Goal: Complete application form

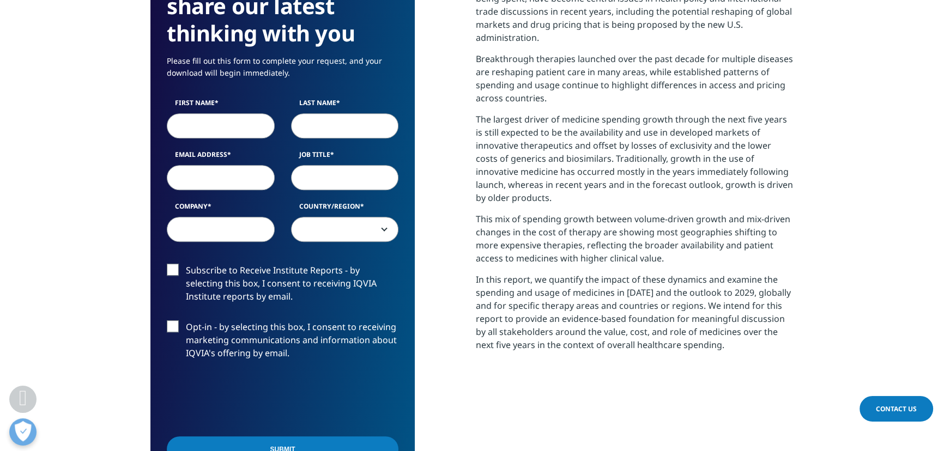
scroll to position [496, 0]
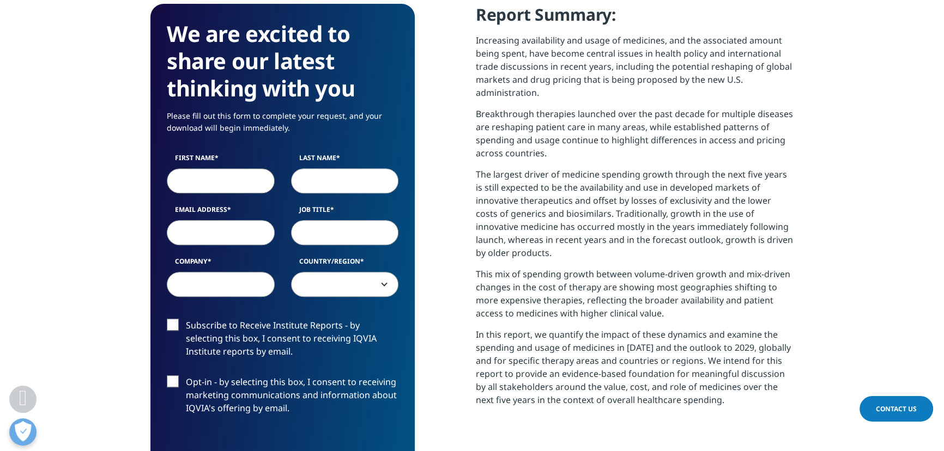
click at [219, 168] on input "First Name" at bounding box center [221, 180] width 108 height 25
type input "[PERSON_NAME]"
click at [341, 168] on input "Last Name" at bounding box center [345, 180] width 108 height 25
type input "[PERSON_NAME]"
drag, startPoint x: 225, startPoint y: 219, endPoint x: 246, endPoint y: 227, distance: 23.3
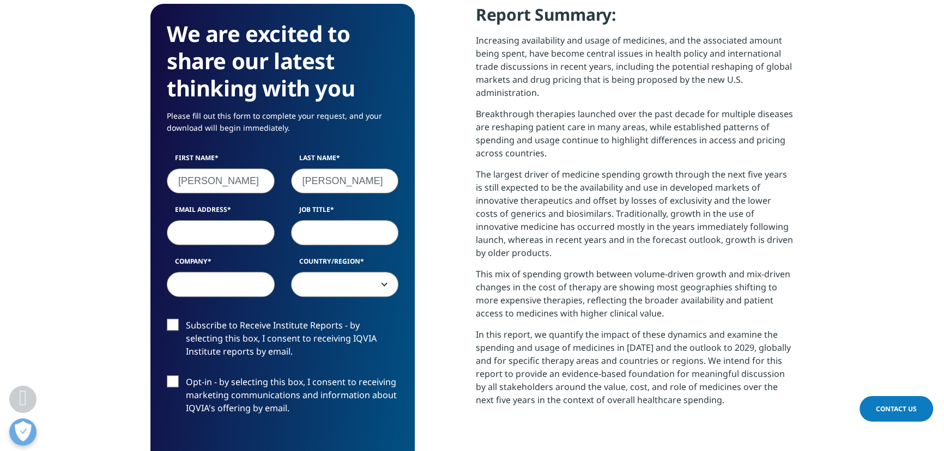
click at [225, 220] on input "Email Address" at bounding box center [221, 232] width 108 height 25
type input "[EMAIL_ADDRESS][DOMAIN_NAME]"
click at [326, 220] on input "Job Title" at bounding box center [345, 232] width 108 height 25
type input "Finance Analyst"
click at [202, 272] on input "Company" at bounding box center [221, 284] width 108 height 25
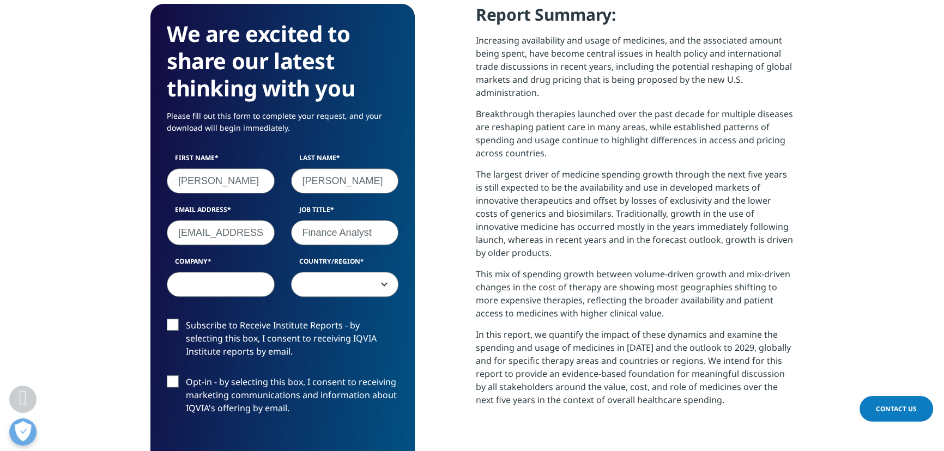
type input "RxSense"
click at [337, 273] on span at bounding box center [345, 285] width 107 height 25
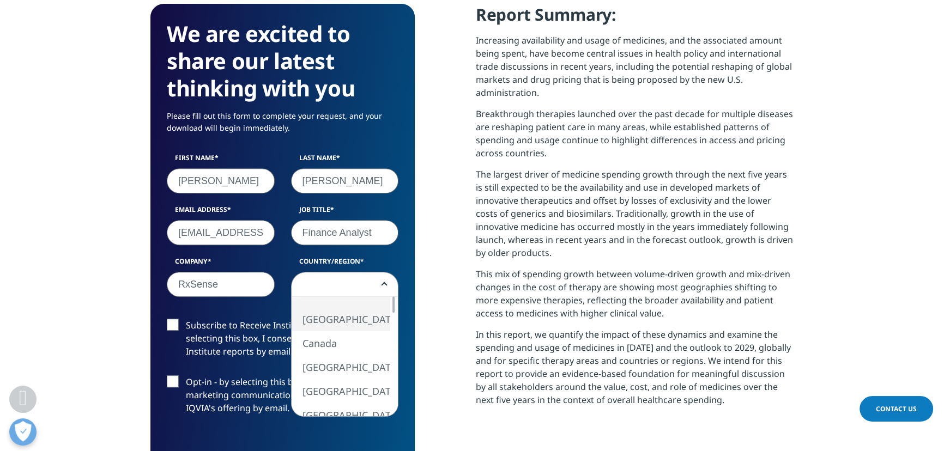
select select "[GEOGRAPHIC_DATA]"
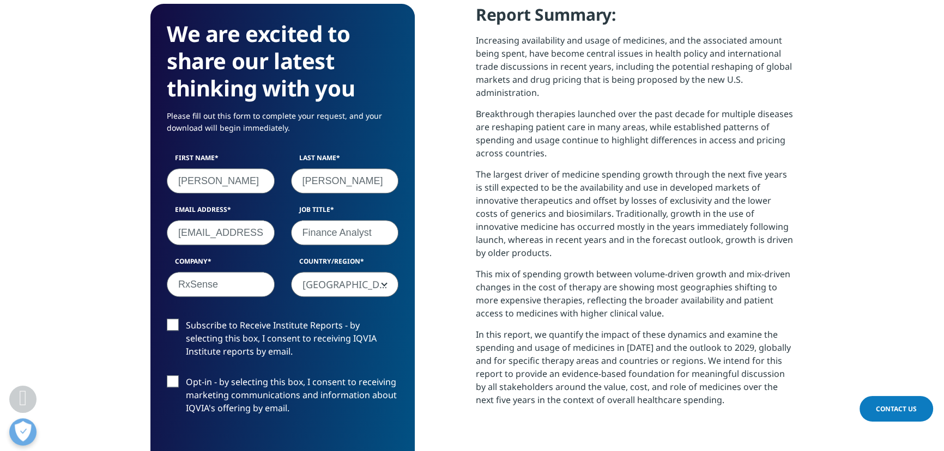
click at [172, 319] on label "Subscribe to Receive Institute Reports - by selecting this box, I consent to re…" at bounding box center [283, 341] width 232 height 45
click at [186, 319] on input "Subscribe to Receive Institute Reports - by selecting this box, I consent to re…" at bounding box center [186, 319] width 0 height 0
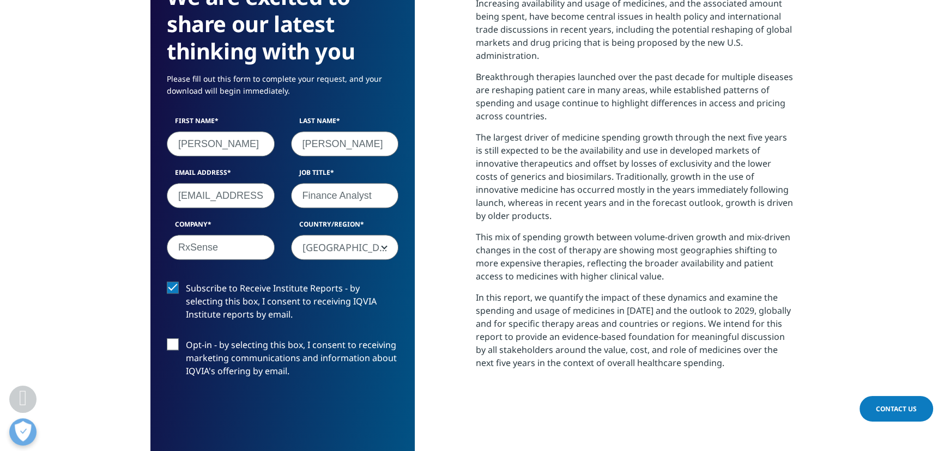
scroll to position [594, 0]
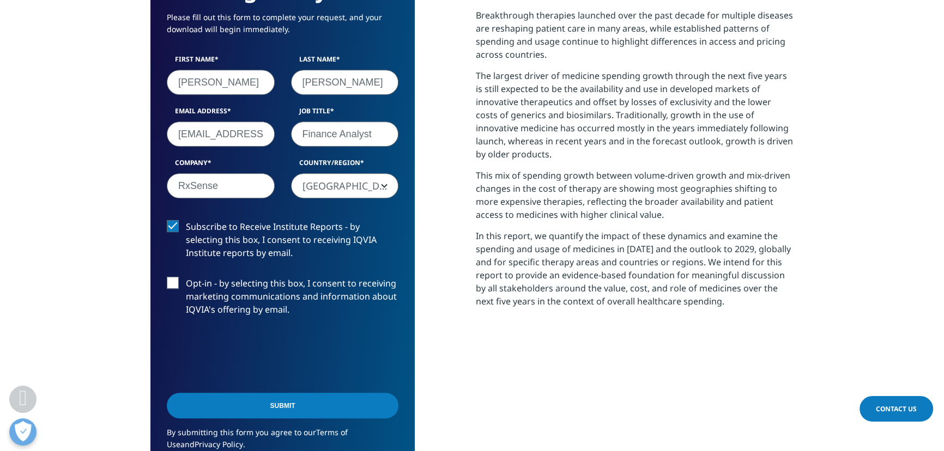
click at [169, 277] on label "Opt-in - by selecting this box, I consent to receiving marketing communications…" at bounding box center [283, 299] width 232 height 45
click at [186, 277] on input "Opt-in - by selecting this box, I consent to receiving marketing communications…" at bounding box center [186, 277] width 0 height 0
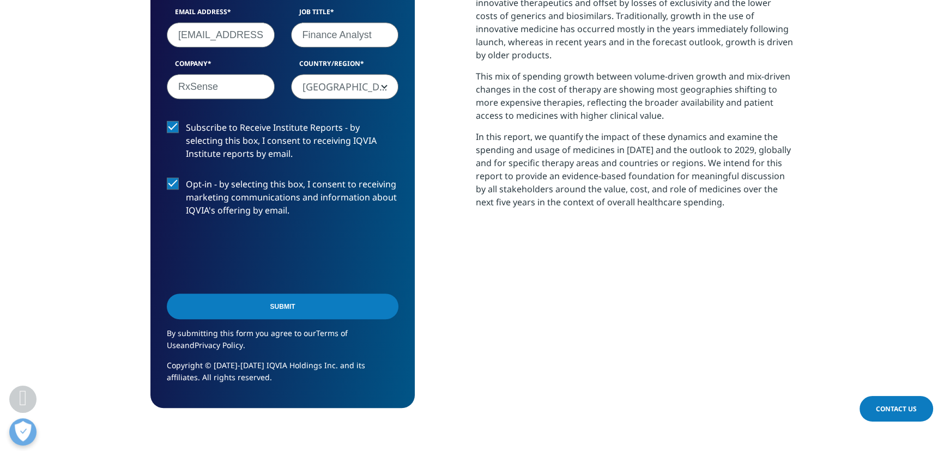
click at [255, 294] on input "Submit" at bounding box center [283, 307] width 232 height 26
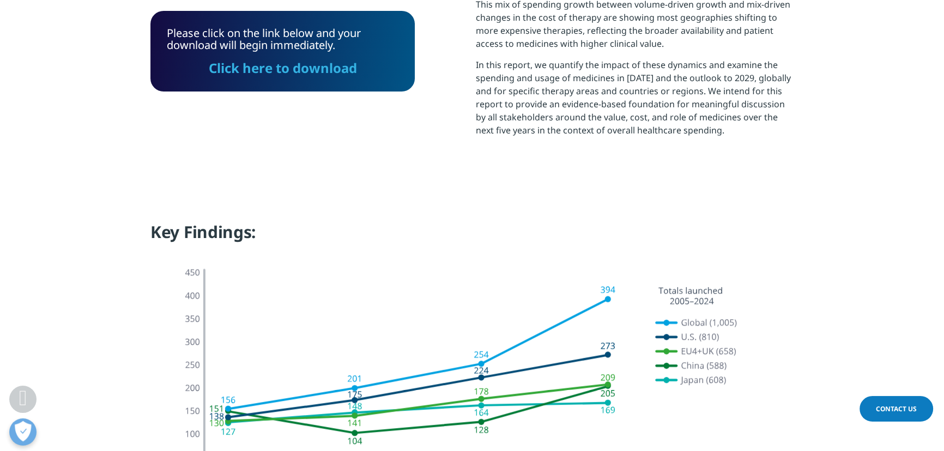
scroll to position [0, 0]
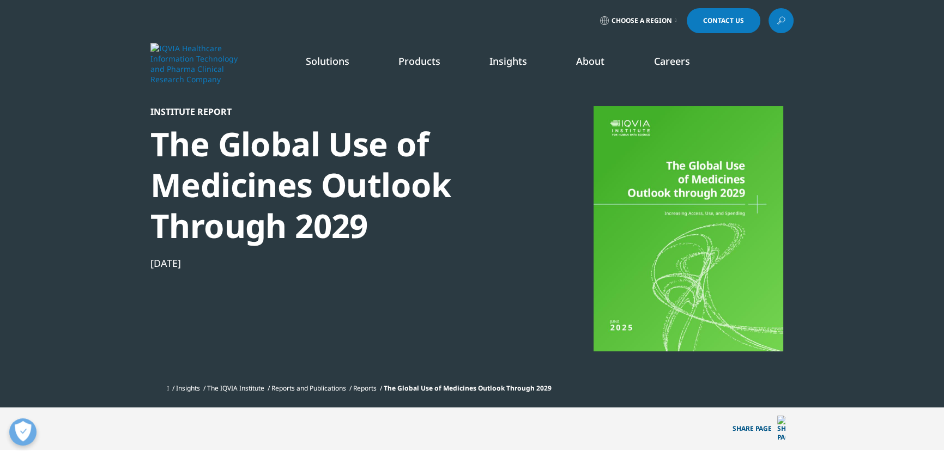
drag, startPoint x: 554, startPoint y: 295, endPoint x: 556, endPoint y: 117, distance: 177.7
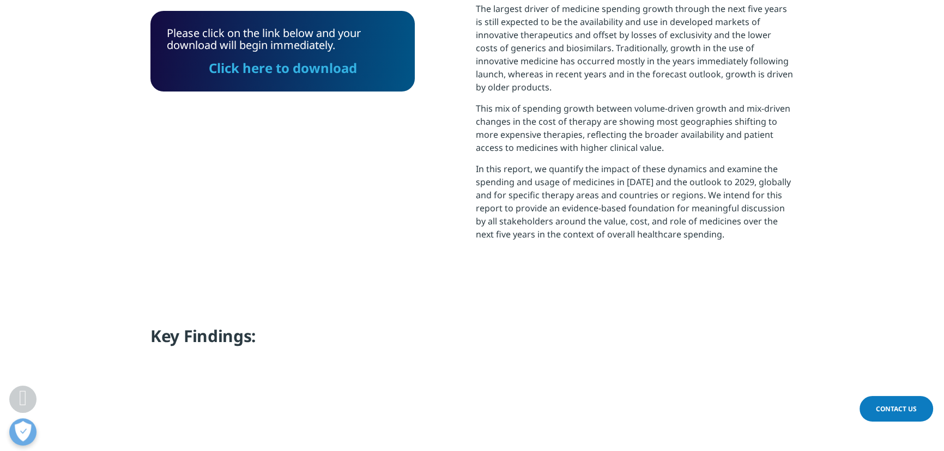
scroll to position [644, 0]
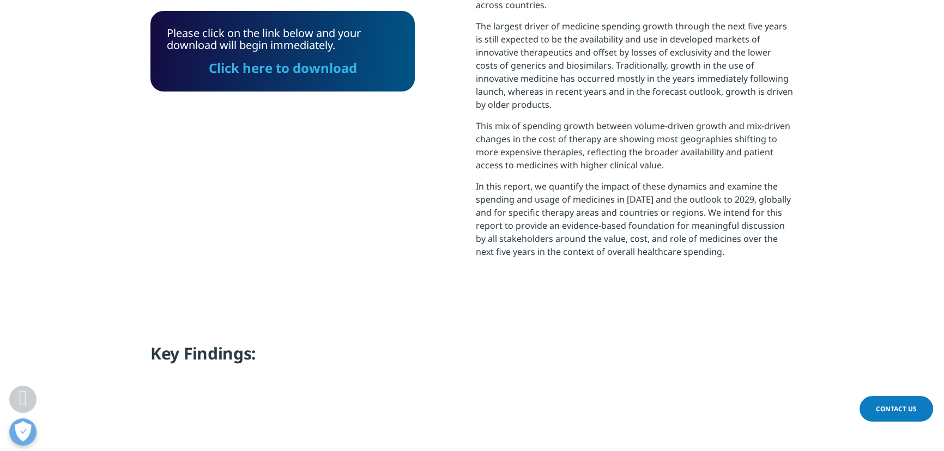
click at [313, 69] on link "Click here to download" at bounding box center [283, 68] width 148 height 18
